Goal: Information Seeking & Learning: Learn about a topic

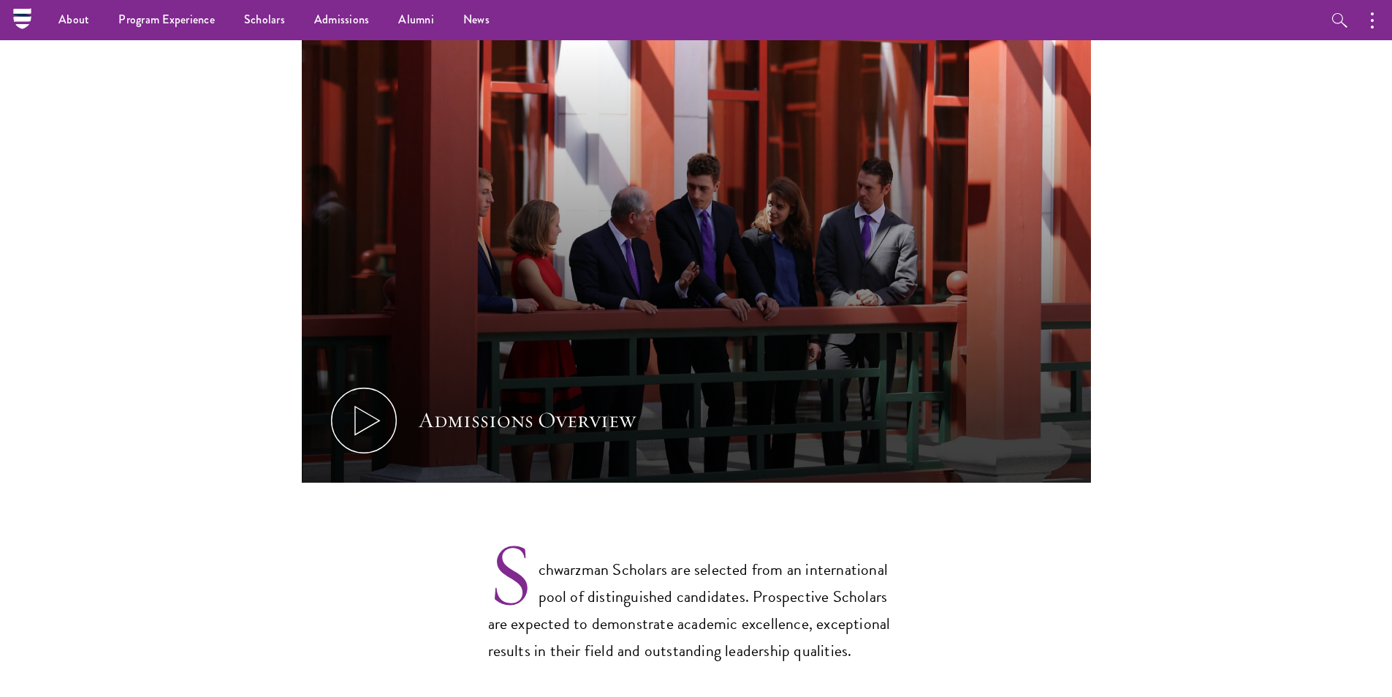
scroll to position [706, 0]
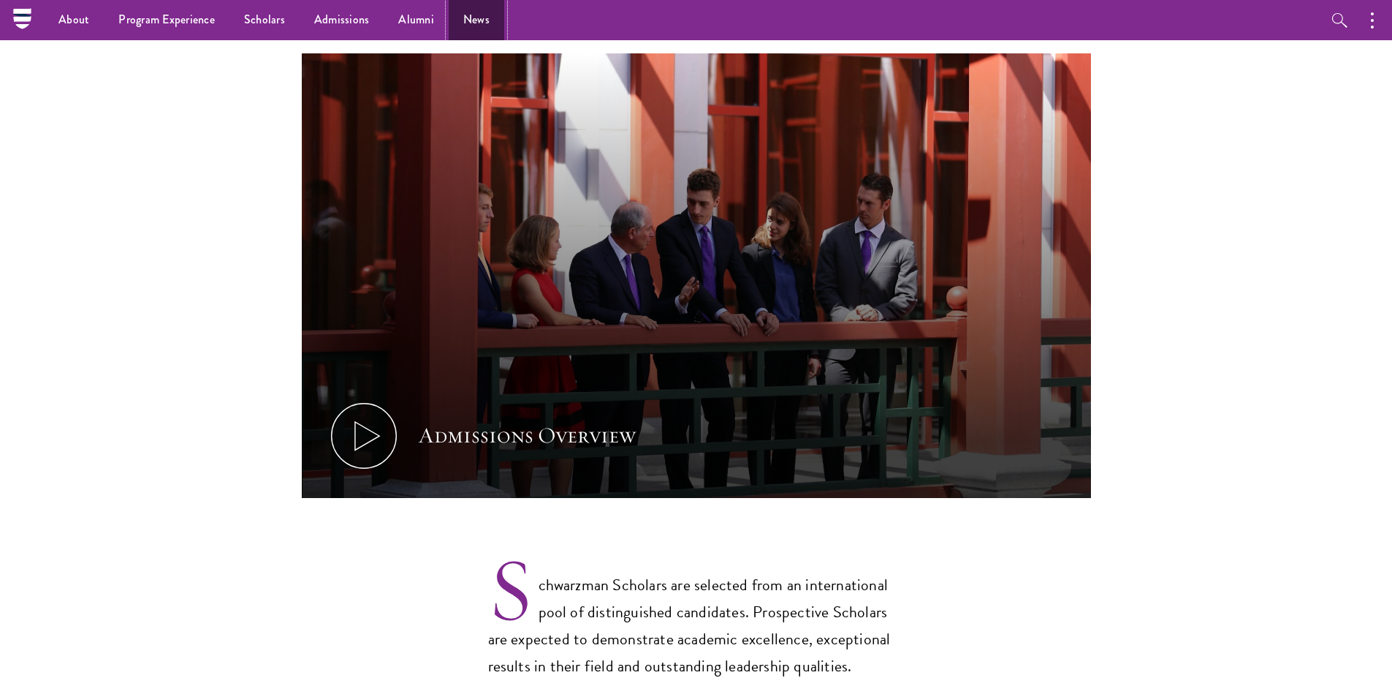
click at [468, 15] on link "News" at bounding box center [477, 20] width 56 height 40
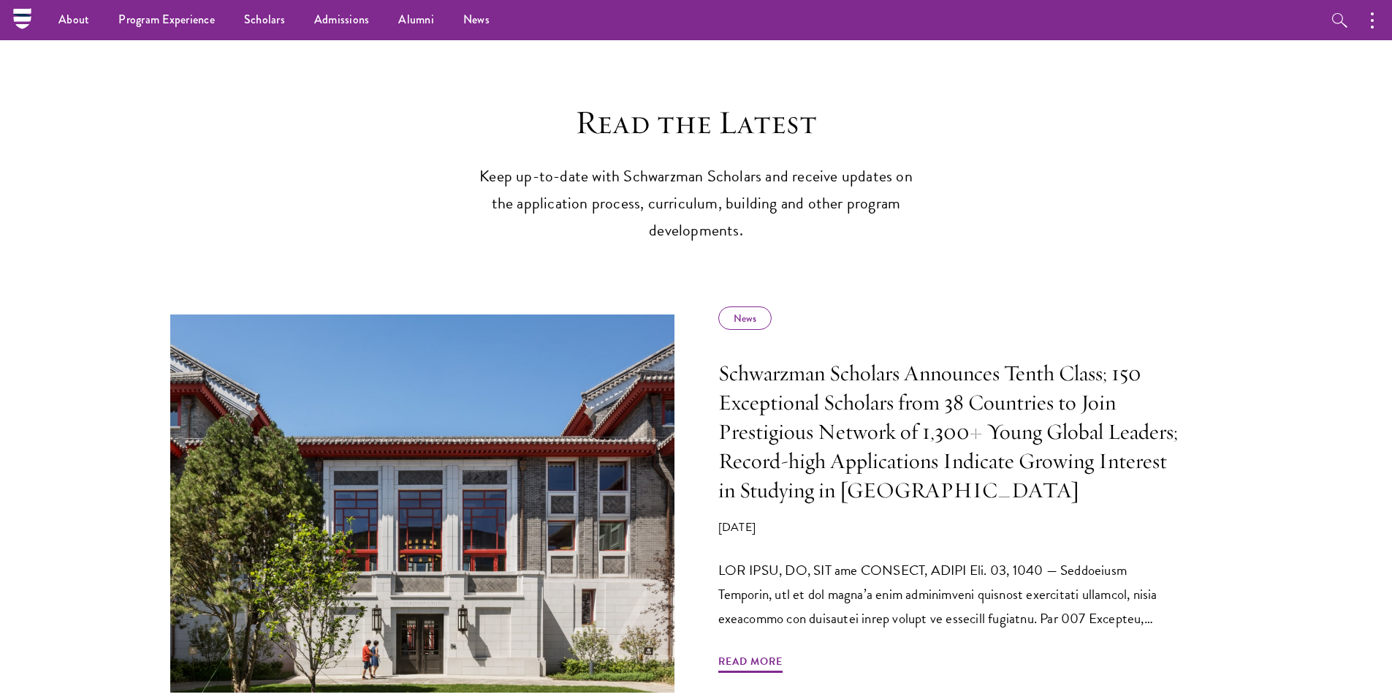
scroll to position [219, 0]
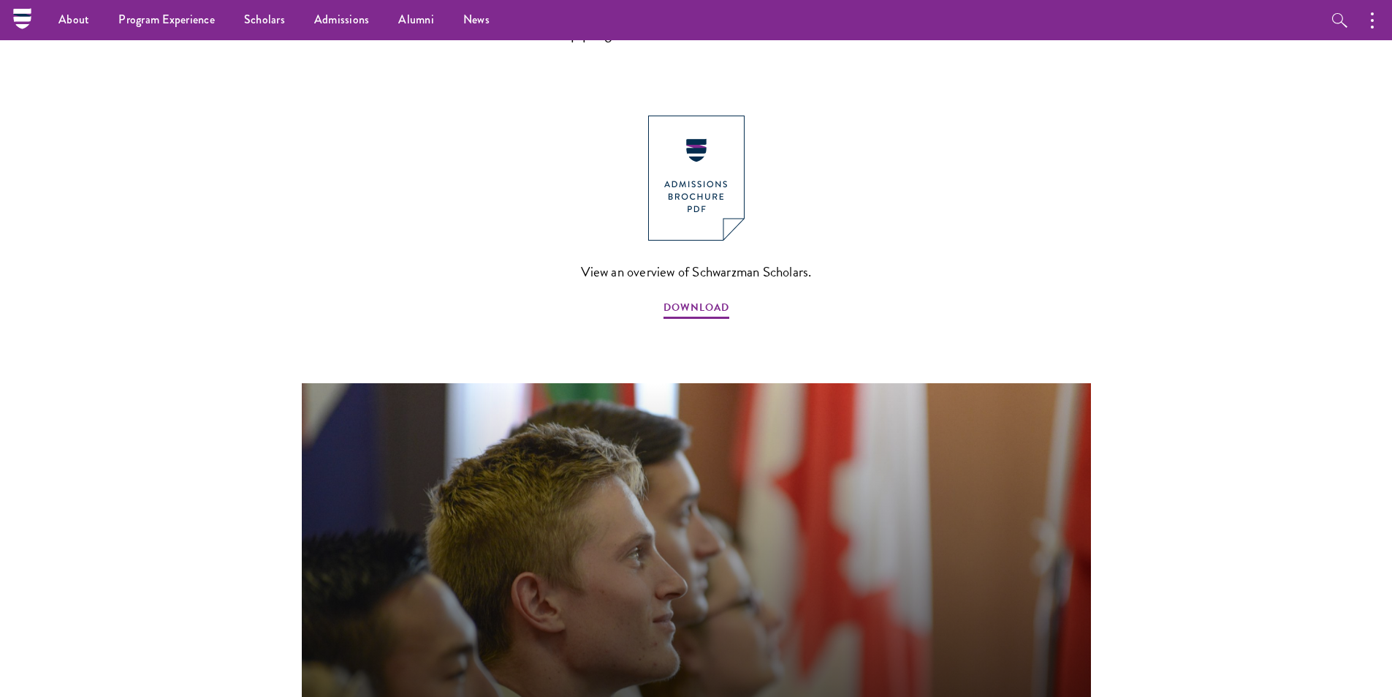
scroll to position [1389, 0]
